Goal: Task Accomplishment & Management: Complete application form

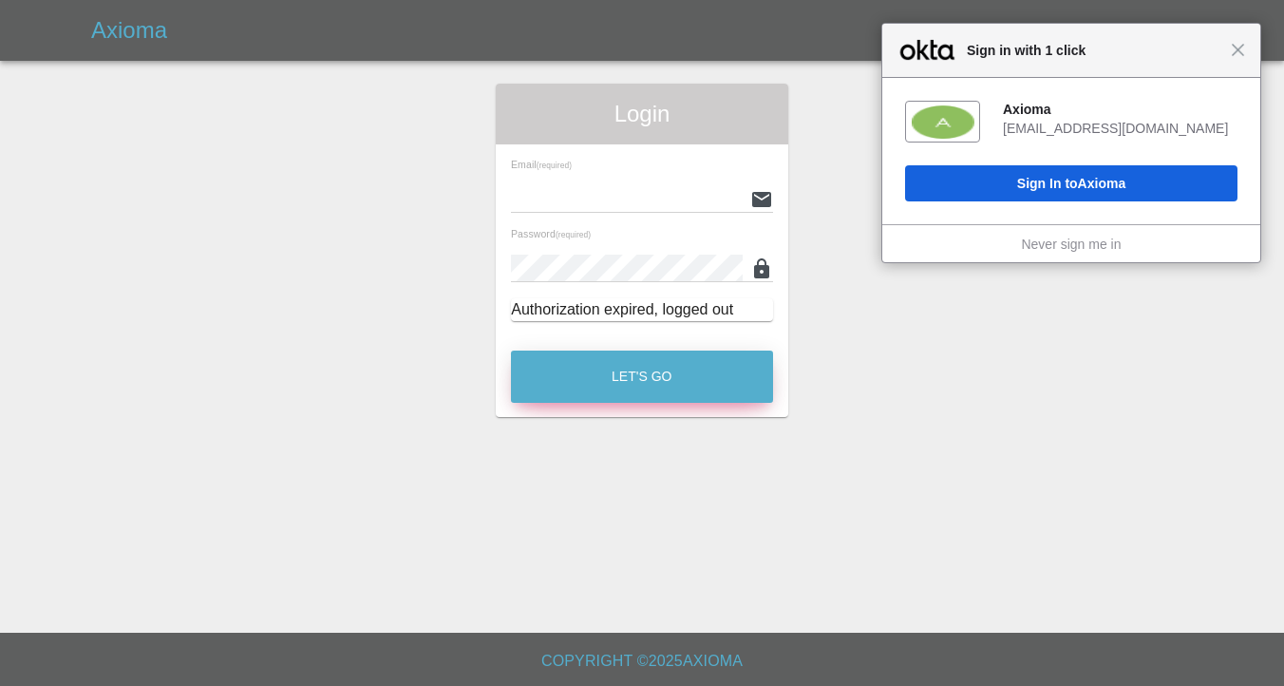
type input "[EMAIL_ADDRESS][DOMAIN_NAME]"
click at [602, 387] on button "Let's Go" at bounding box center [642, 376] width 262 height 52
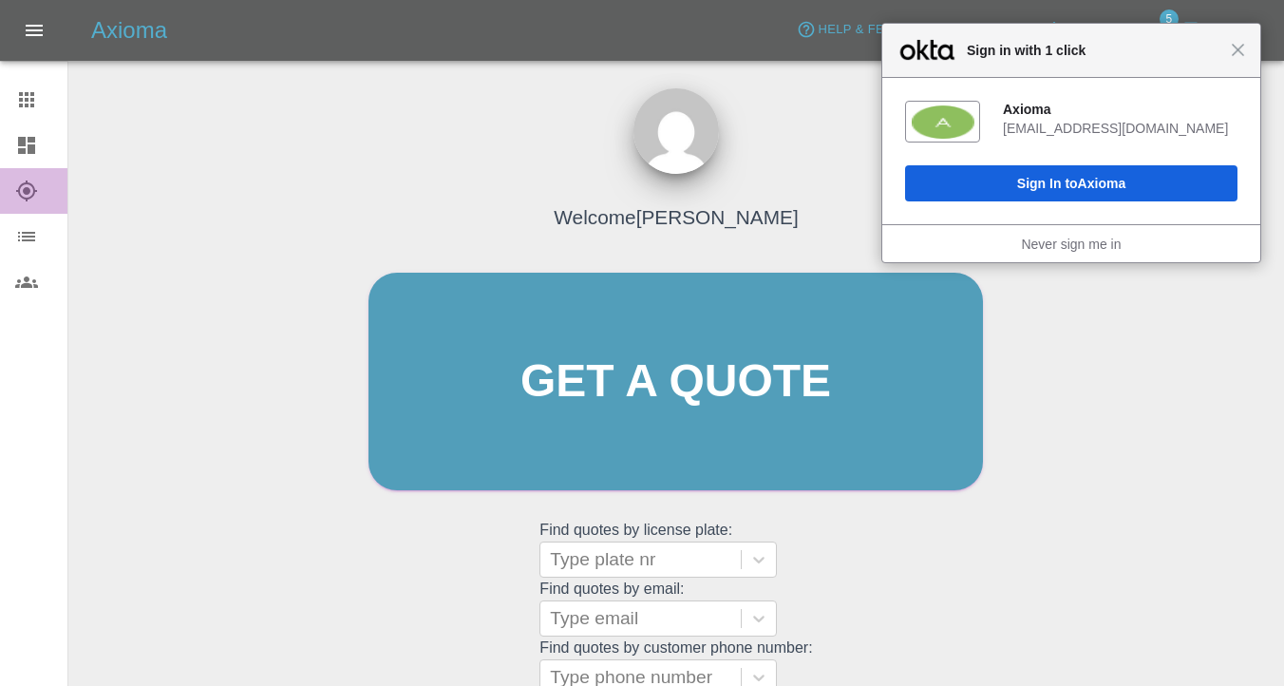
click at [34, 195] on icon at bounding box center [26, 190] width 23 height 23
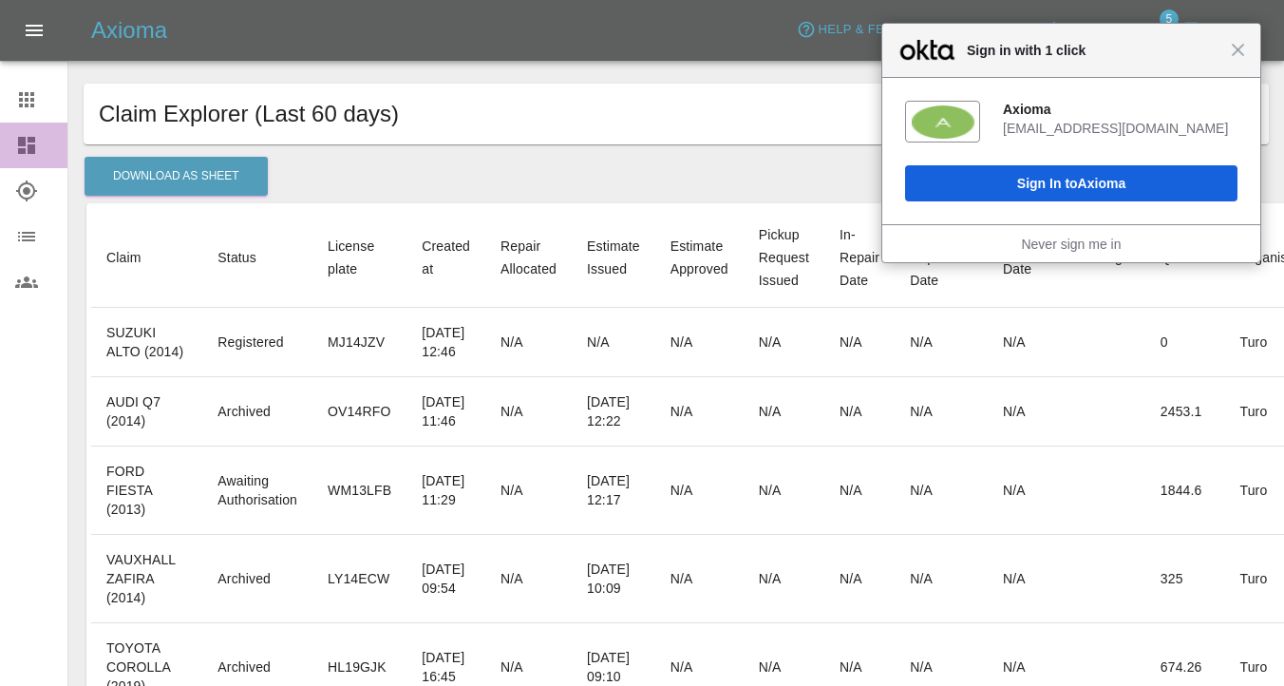
click at [31, 126] on link "Dashboard" at bounding box center [33, 146] width 67 height 46
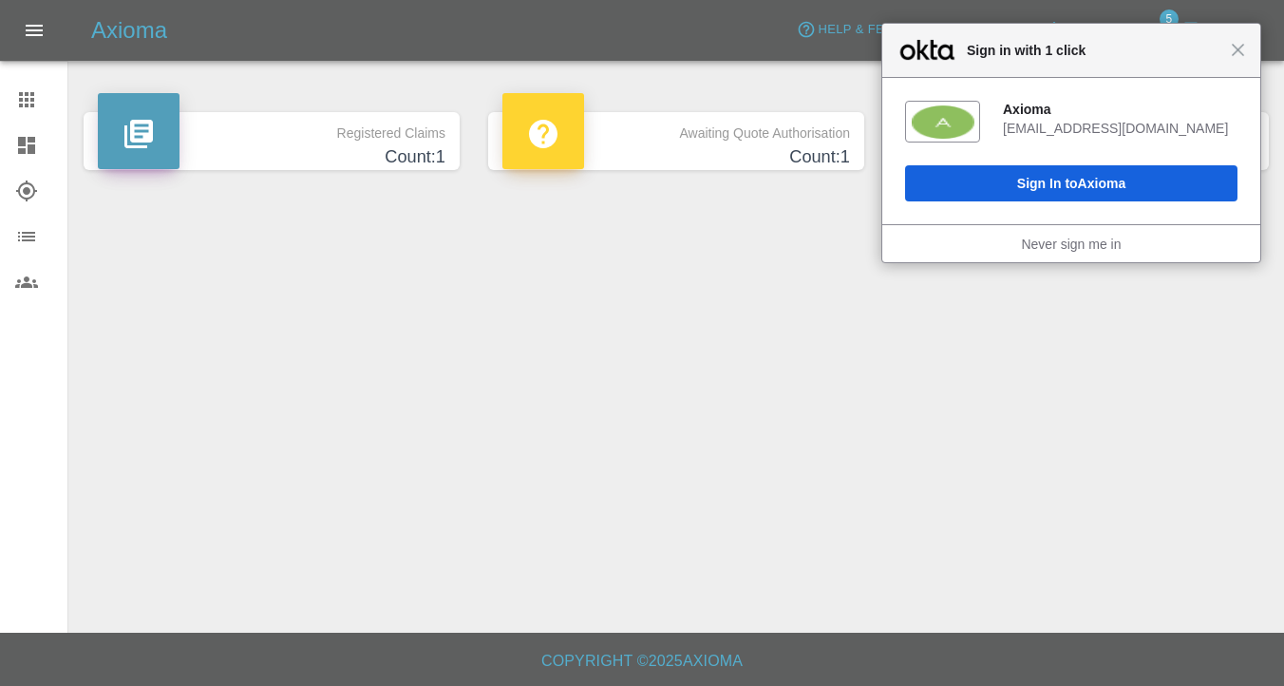
click at [35, 112] on link "Claims" at bounding box center [33, 100] width 67 height 46
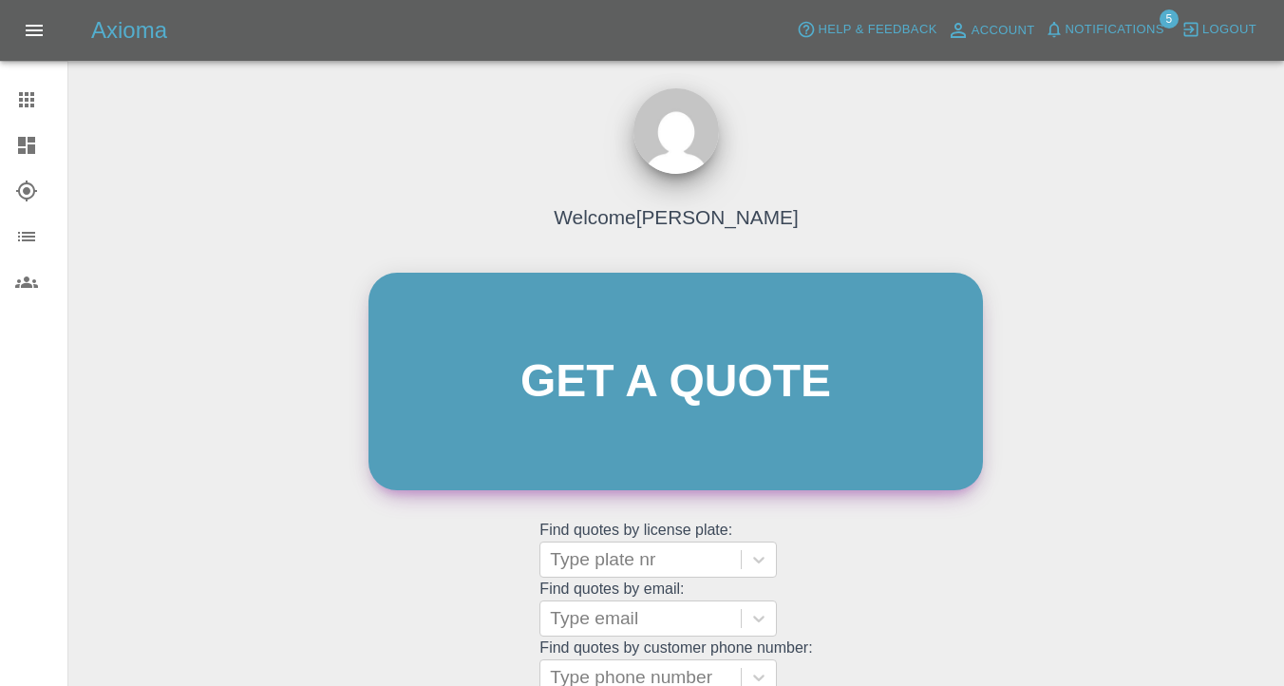
click at [746, 368] on link "Get a quote" at bounding box center [675, 381] width 614 height 217
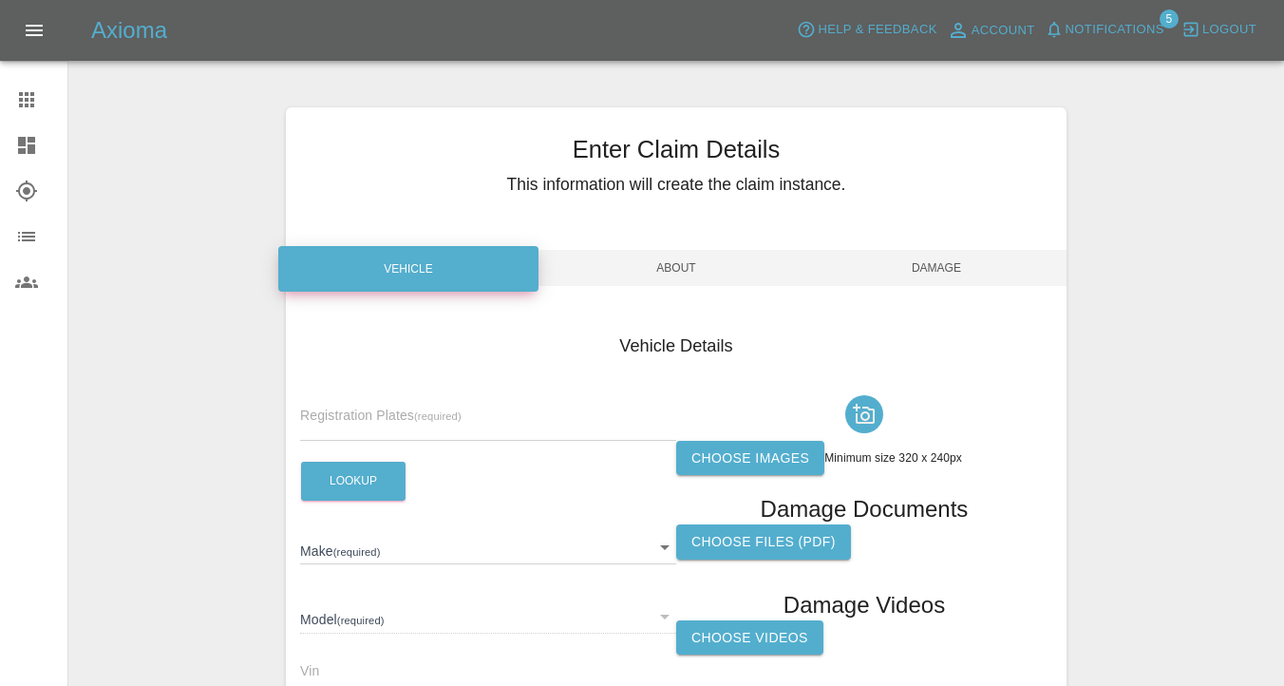
click at [345, 415] on input "text" at bounding box center [488, 427] width 376 height 28
paste input "WO17TLV"
type input "WO17TLV"
click at [371, 489] on button "Lookup" at bounding box center [353, 481] width 104 height 39
type input "FIAT"
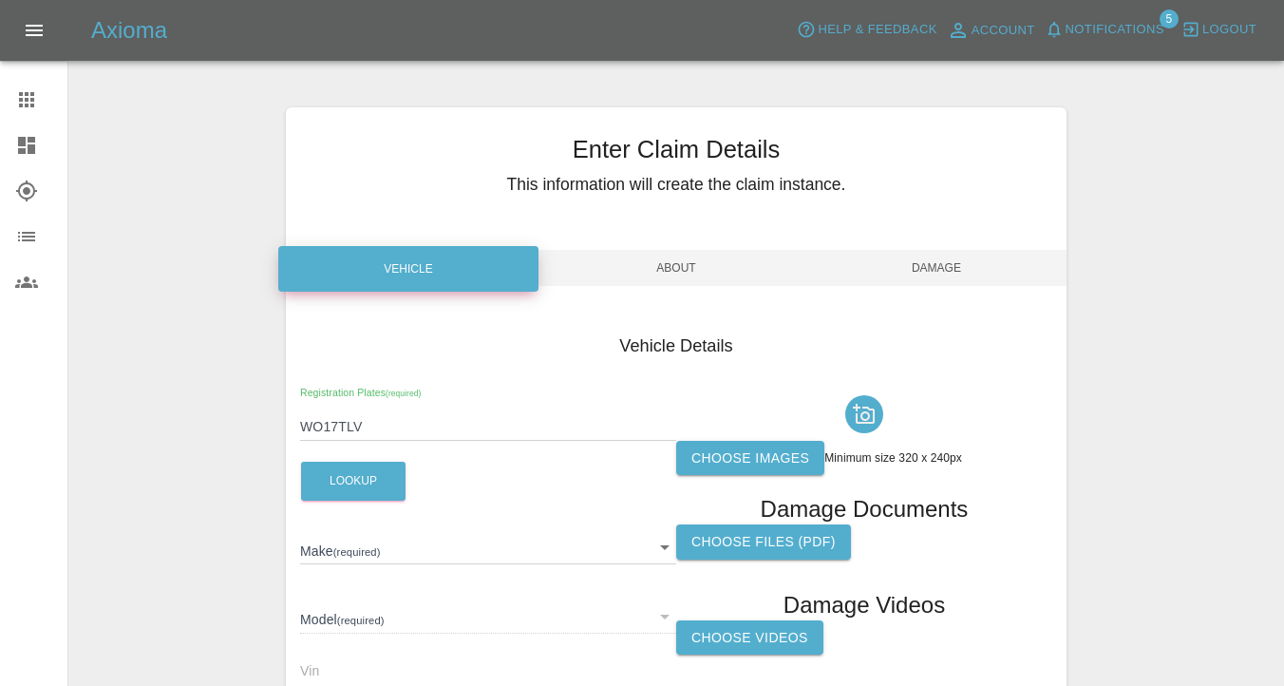
type input "TIPO"
type input "[US_VEHICLE_IDENTIFICATION_NUMBER]"
type input "2017"
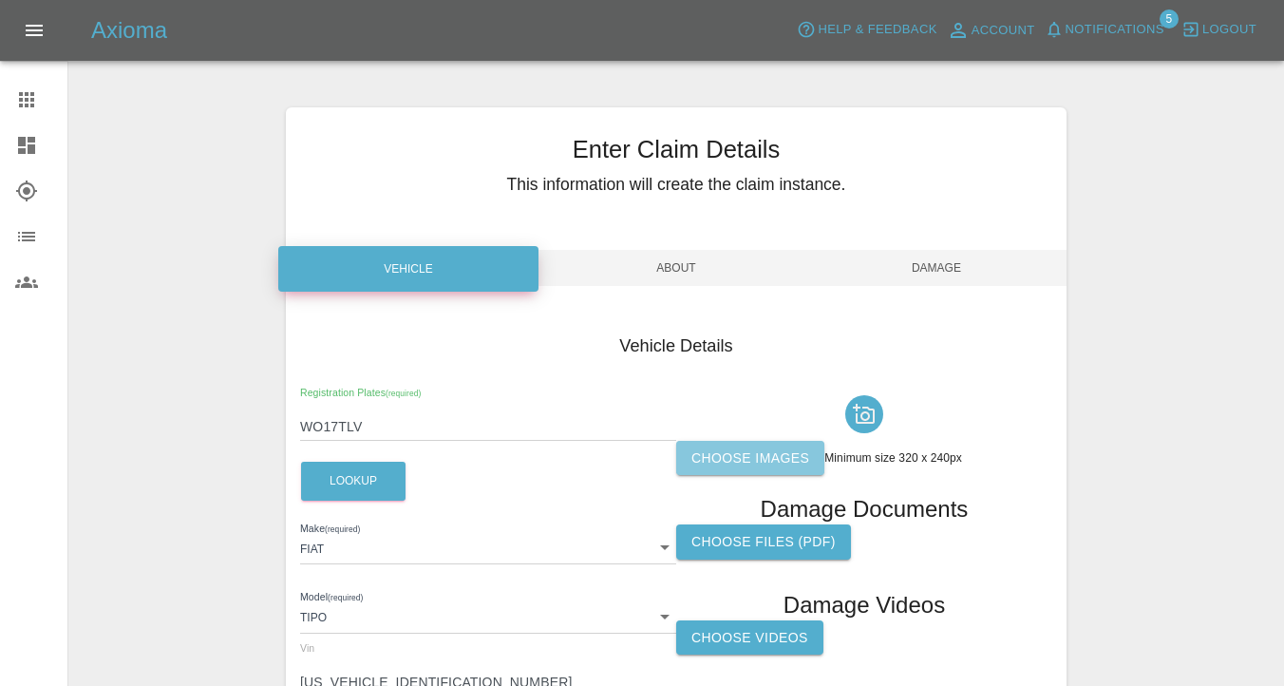
click at [738, 446] on label "Choose images" at bounding box center [750, 458] width 148 height 35
click at [0, 0] on input "Choose images" at bounding box center [0, 0] width 0 height 0
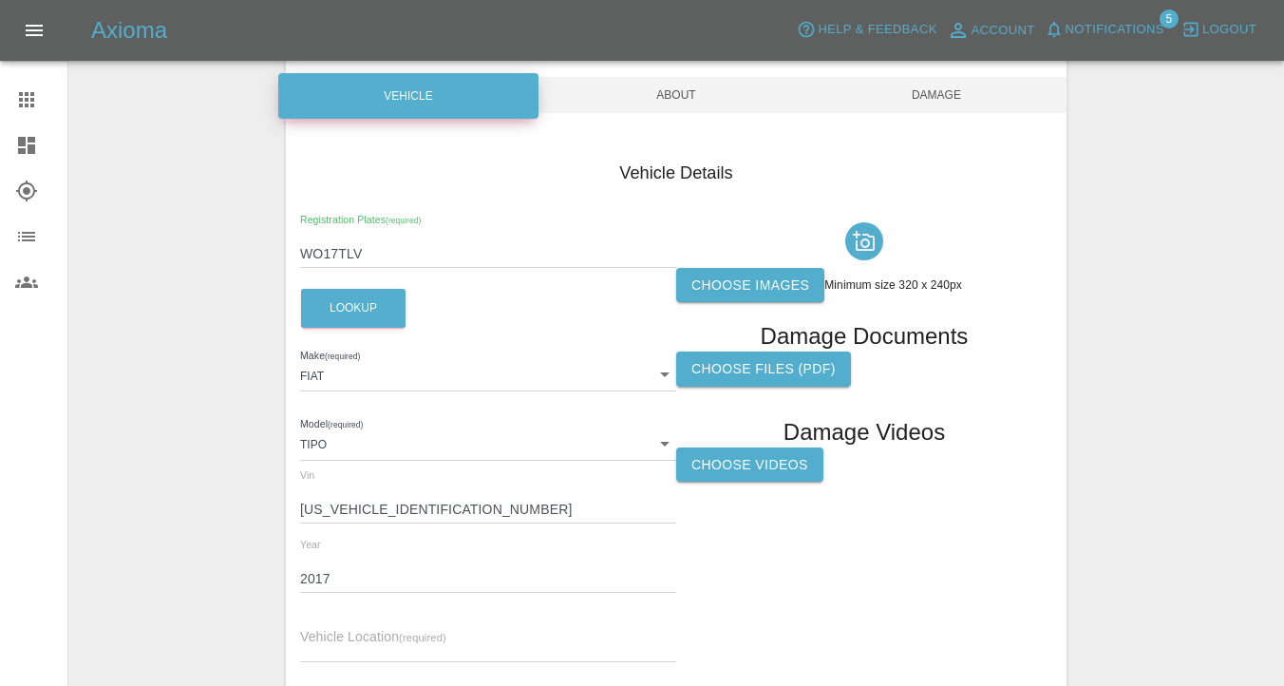
scroll to position [332, 0]
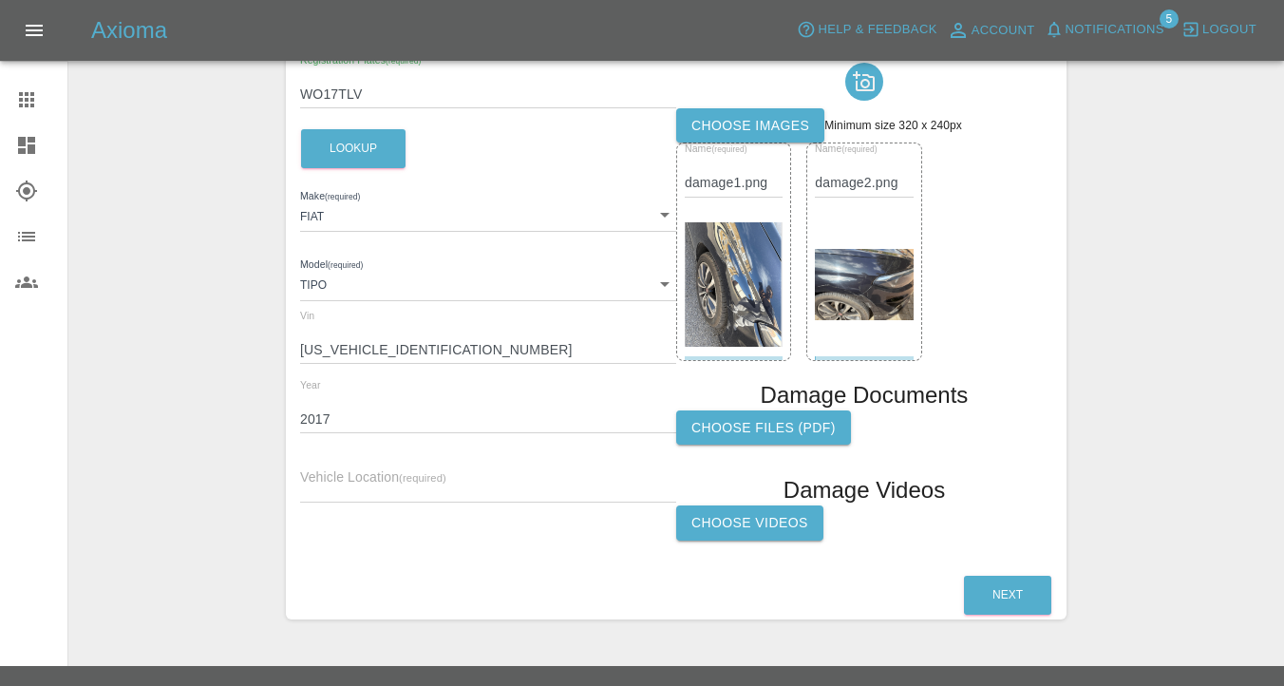
click at [325, 476] on input "text" at bounding box center [488, 489] width 376 height 28
paste input "[GEOGRAPHIC_DATA]"
type input "[GEOGRAPHIC_DATA]"
click at [993, 605] on button "Next" at bounding box center [1007, 595] width 87 height 39
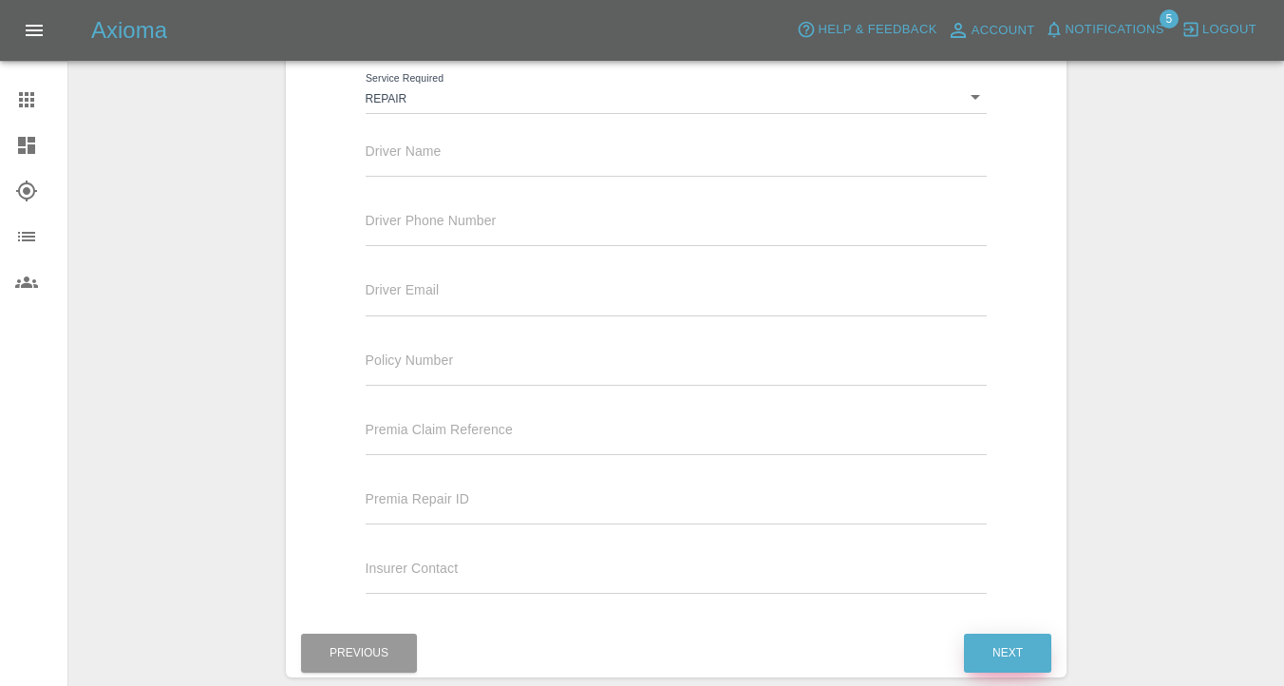
click at [1011, 622] on button "Next" at bounding box center [1007, 652] width 87 height 39
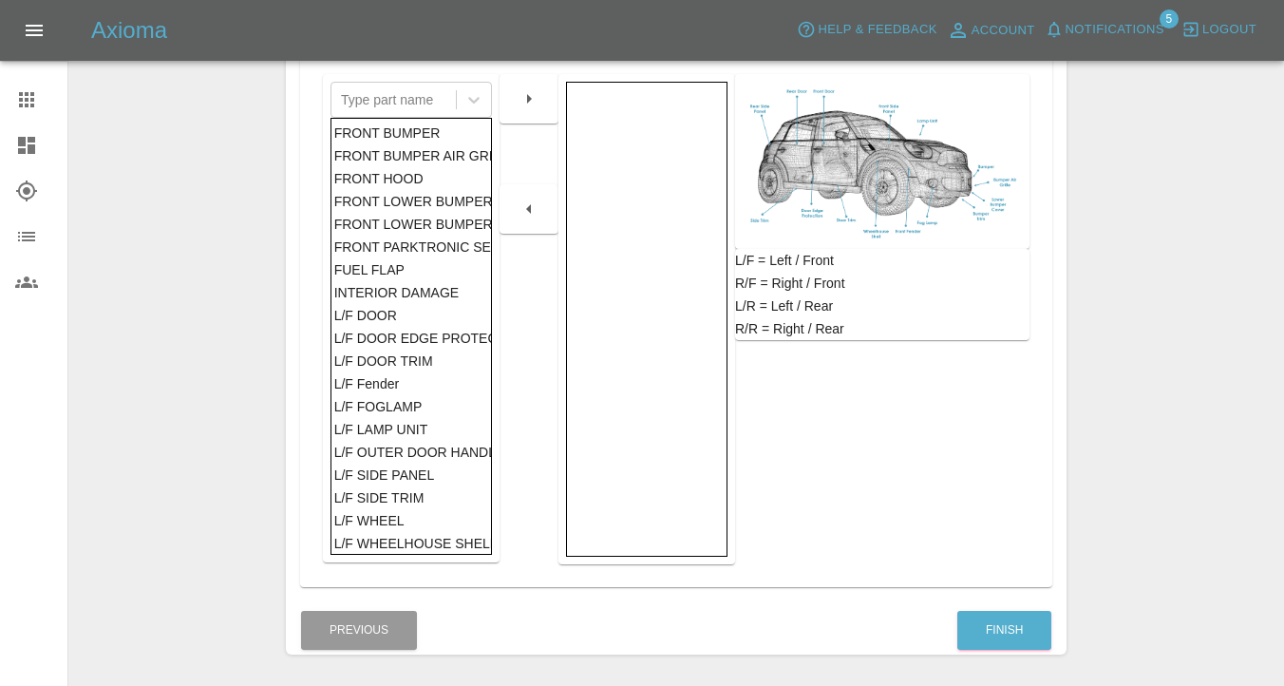
scroll to position [434, 0]
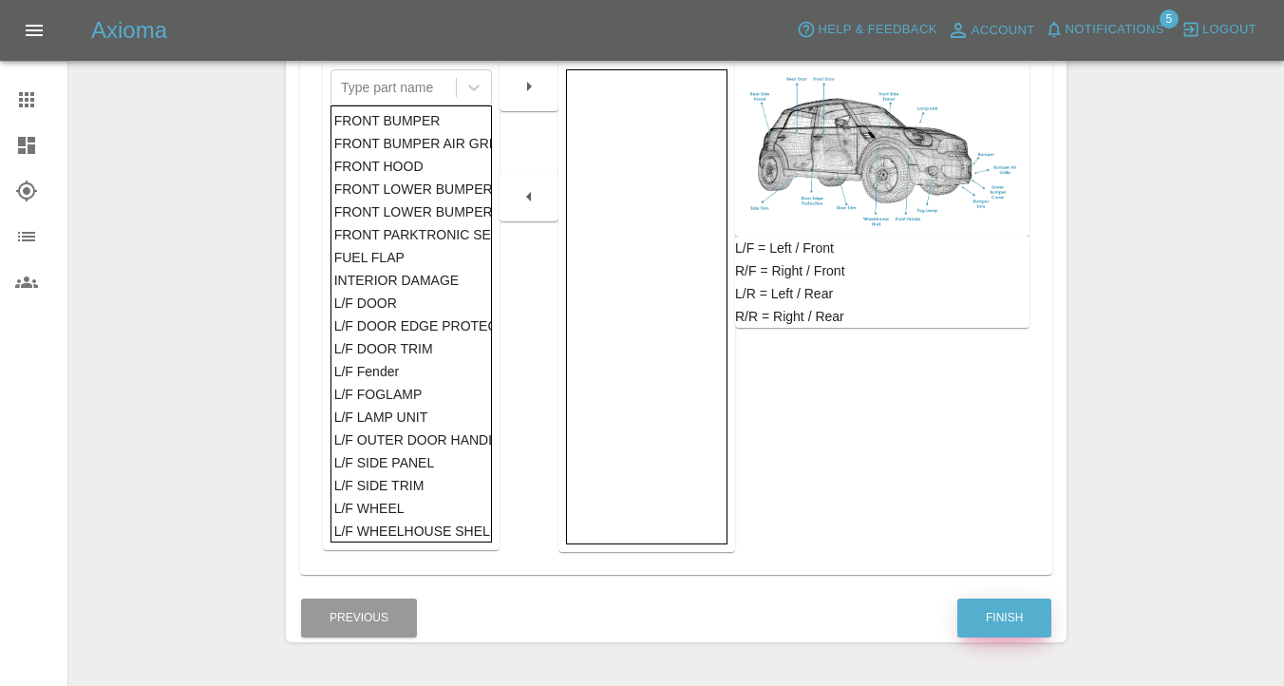
click at [1002, 619] on button "Finish" at bounding box center [1004, 617] width 94 height 39
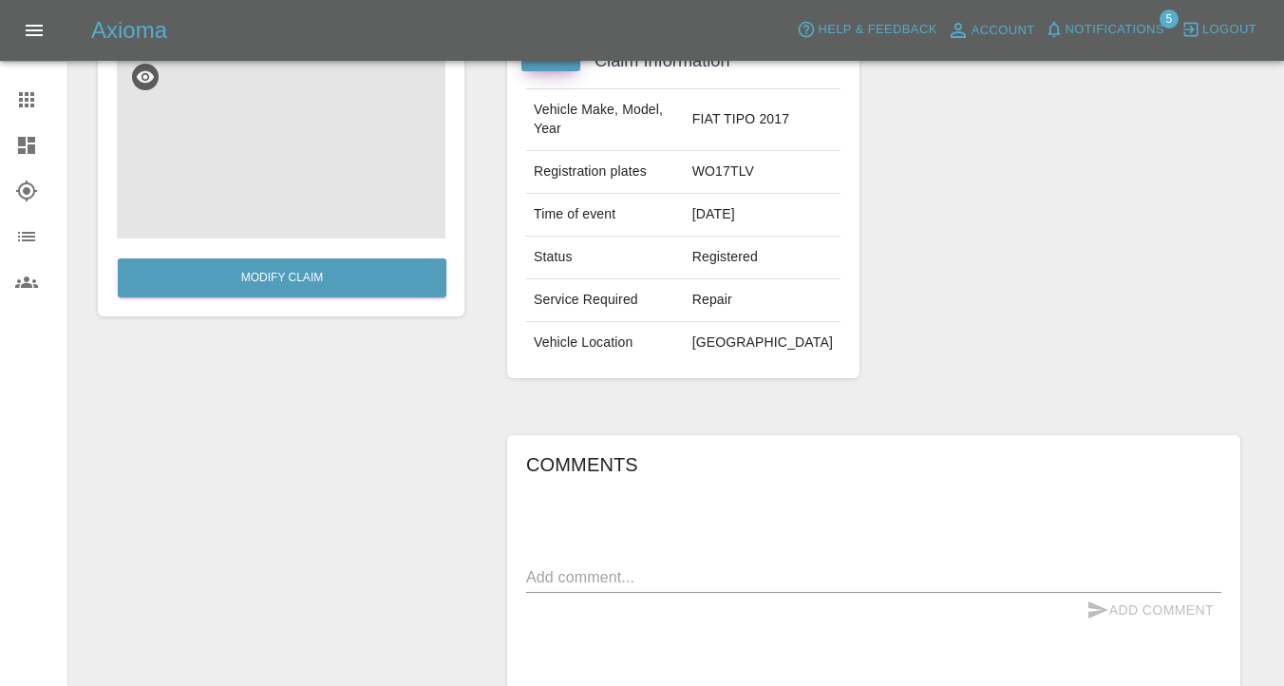
scroll to position [274, 0]
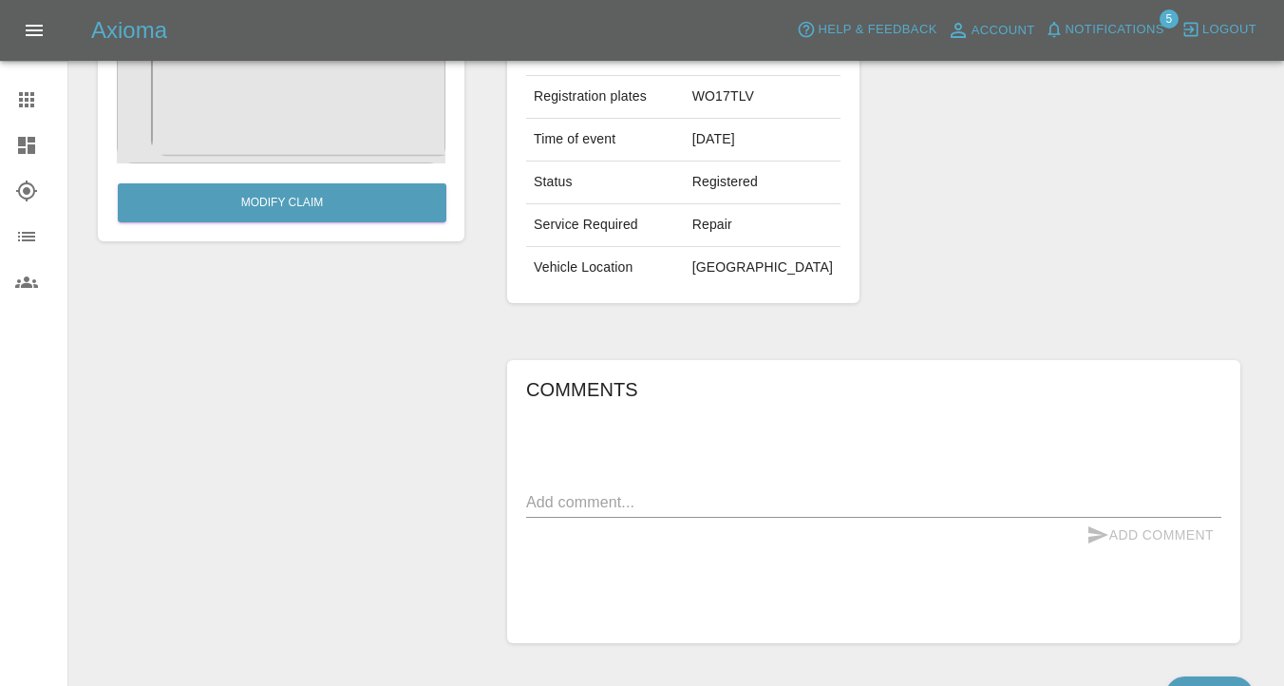
click at [580, 491] on textarea at bounding box center [873, 502] width 695 height 22
paste textarea "Driver Side Front Tire or Rim Driver-side Body Damage Description: As I pulled …"
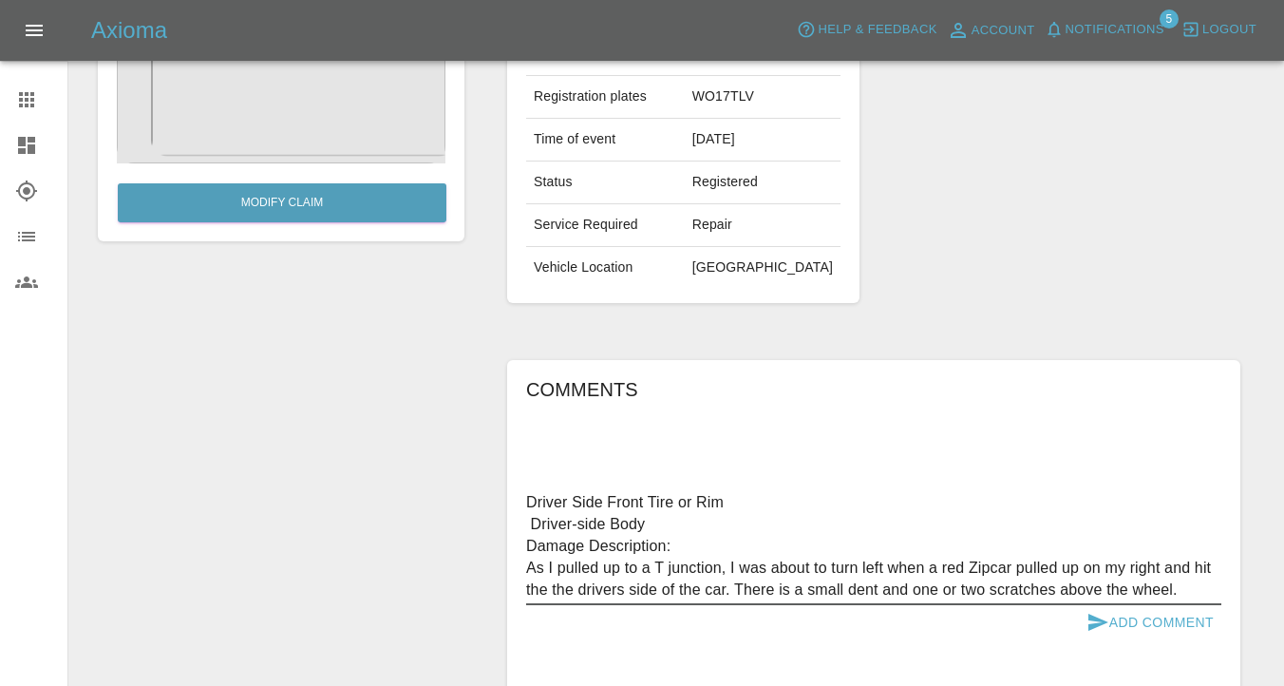
drag, startPoint x: 748, startPoint y: 484, endPoint x: 428, endPoint y: 483, distance: 320.1
click at [428, 483] on div "Modify Claim Claim Information Vehicle Make, Model, Year FIAT TIPO 2017 Registr…" at bounding box center [676, 345] width 1185 height 828
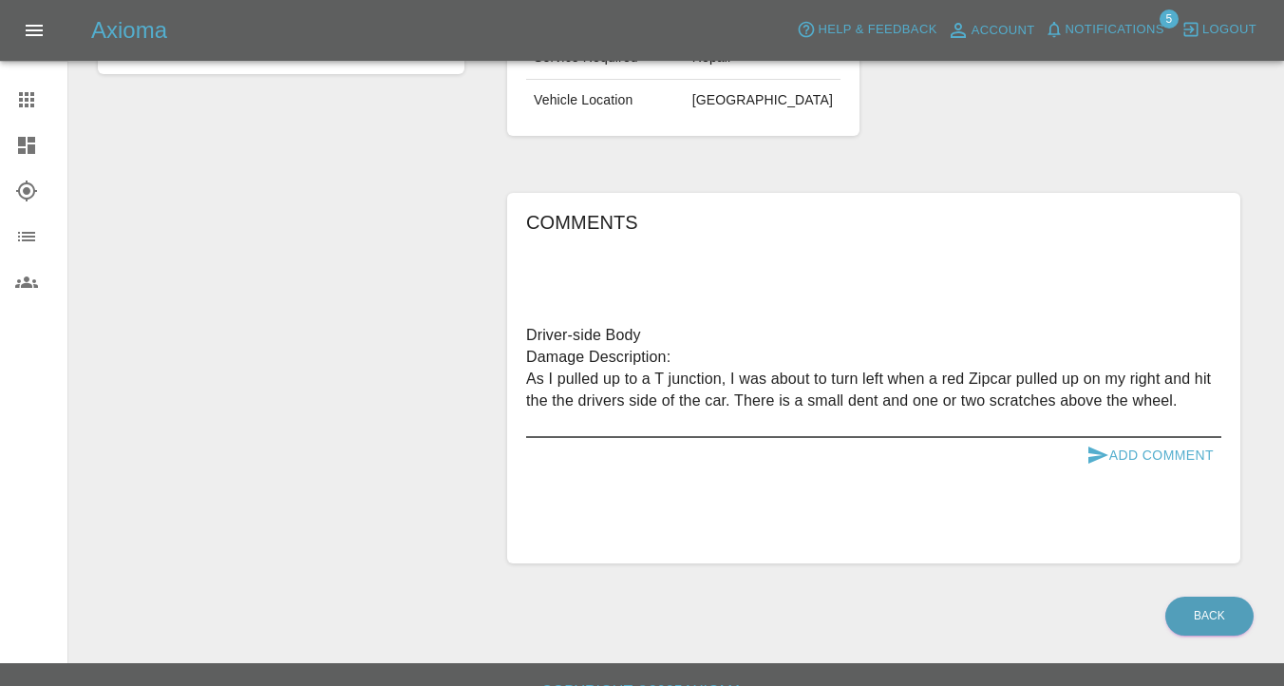
scroll to position [453, 0]
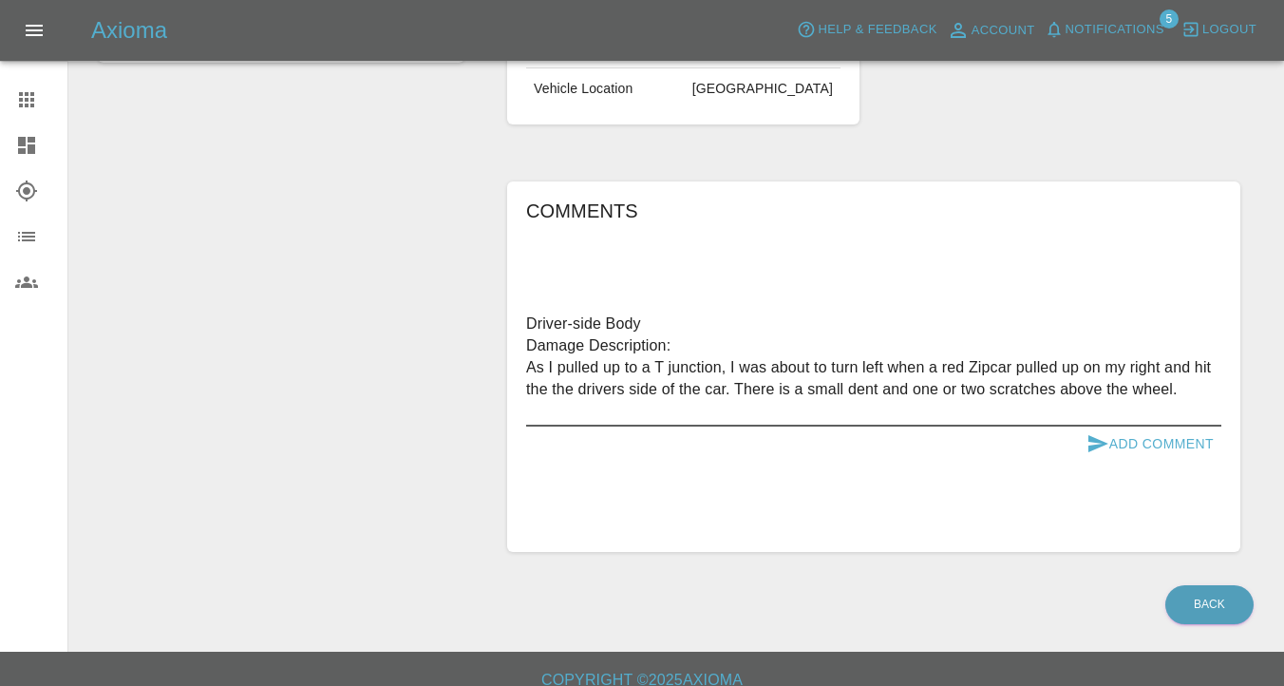
click at [1166, 396] on textarea "Driver-side Body Damage Description: As I pulled up to a T junction, I was abou…" at bounding box center [873, 366] width 695 height 109
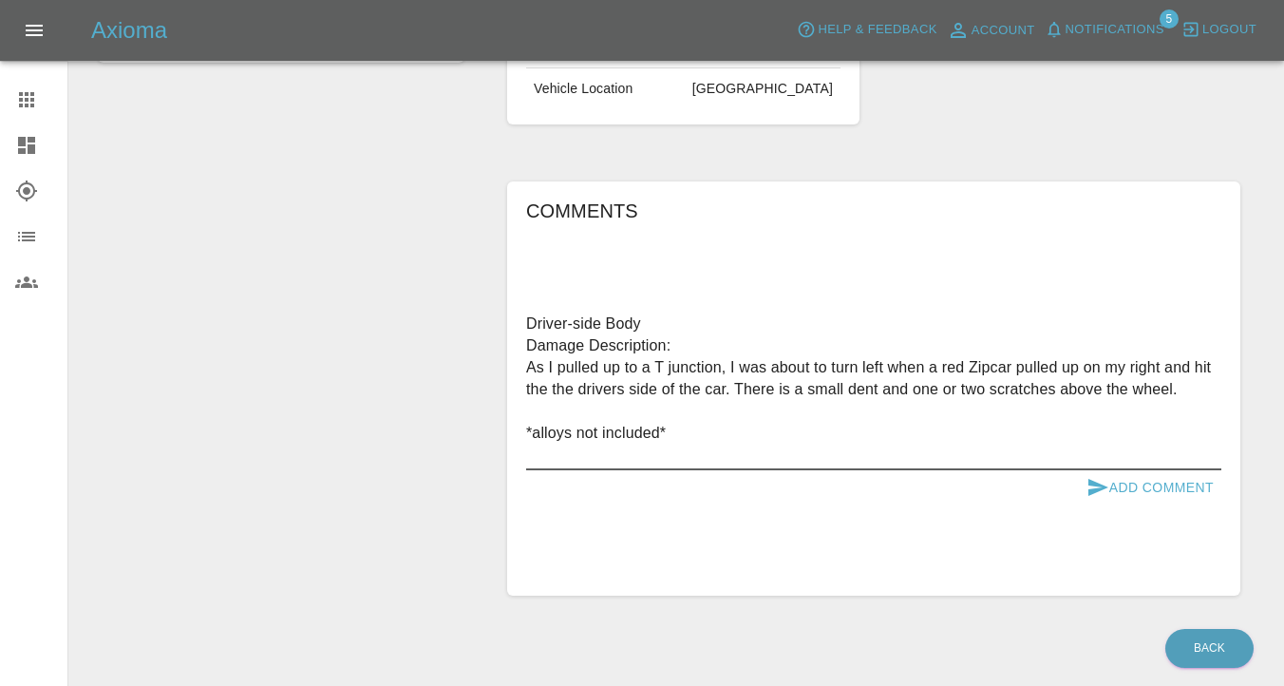
type textarea "Driver-side Body Damage Description: As I pulled up to a T junction, I was abou…"
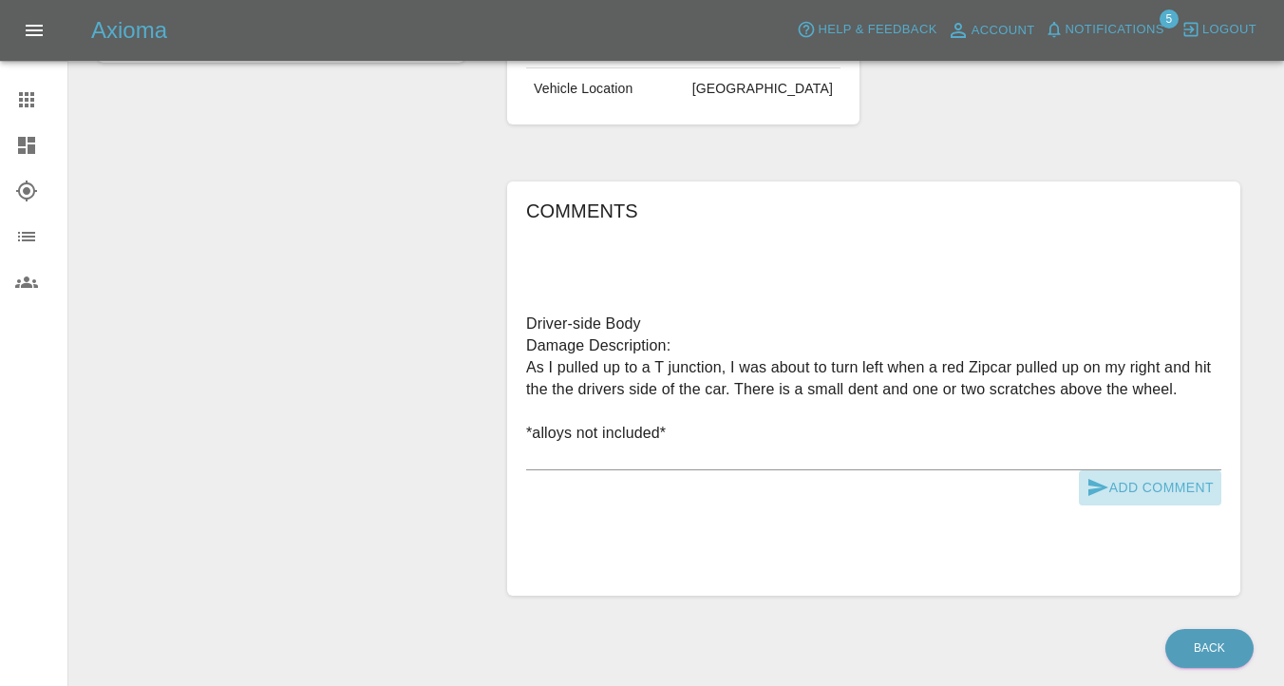
click at [1139, 470] on button "Add Comment" at bounding box center [1150, 487] width 142 height 35
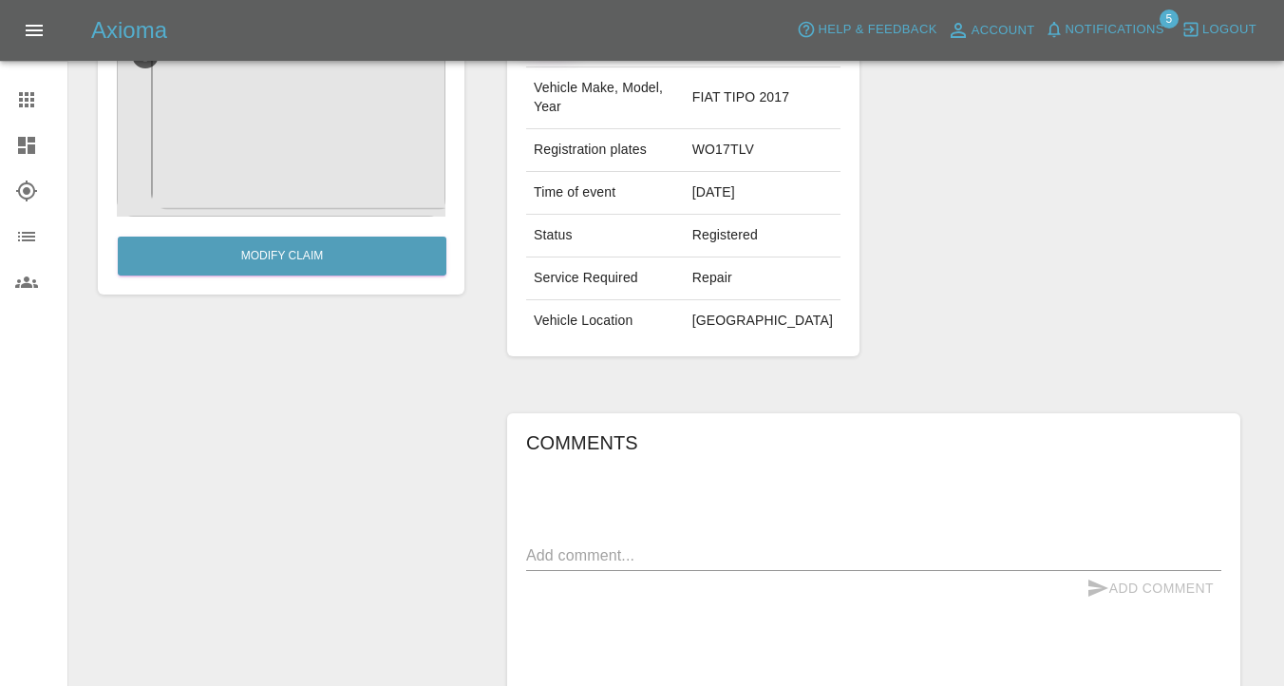
scroll to position [0, 0]
